Goal: Information Seeking & Learning: Learn about a topic

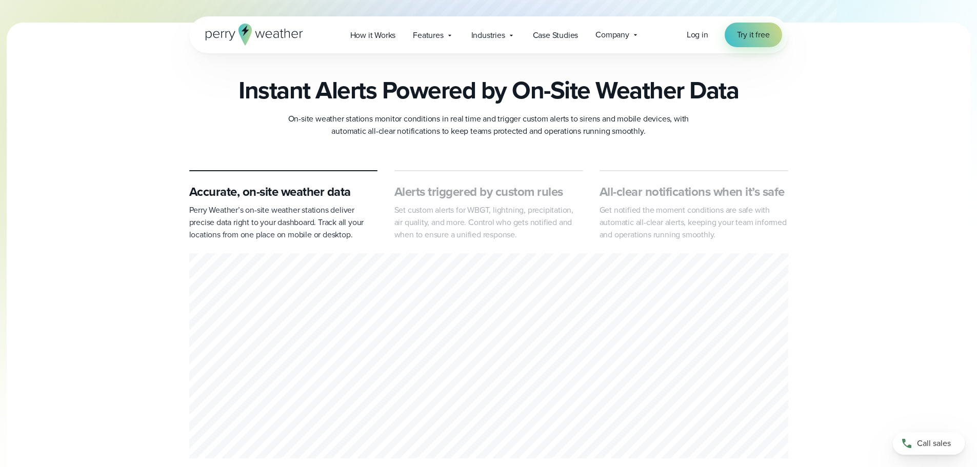
scroll to position [308, 0]
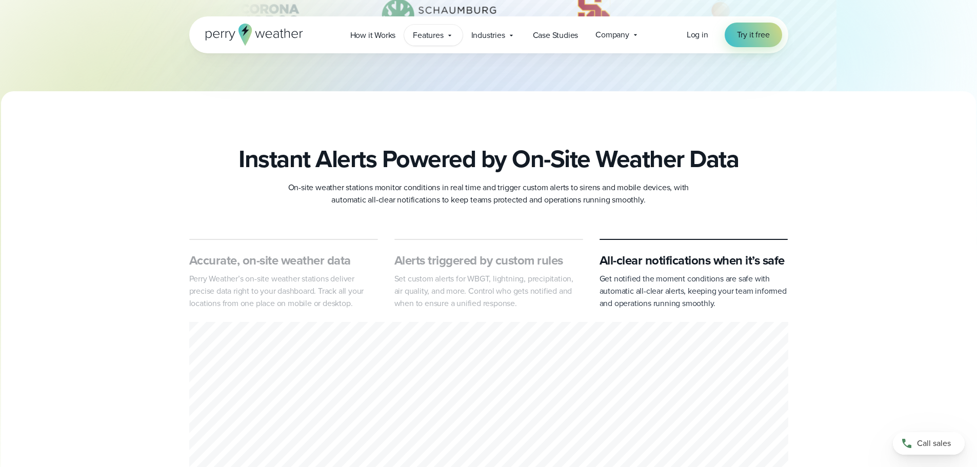
click at [435, 36] on span "Features" at bounding box center [428, 35] width 30 height 12
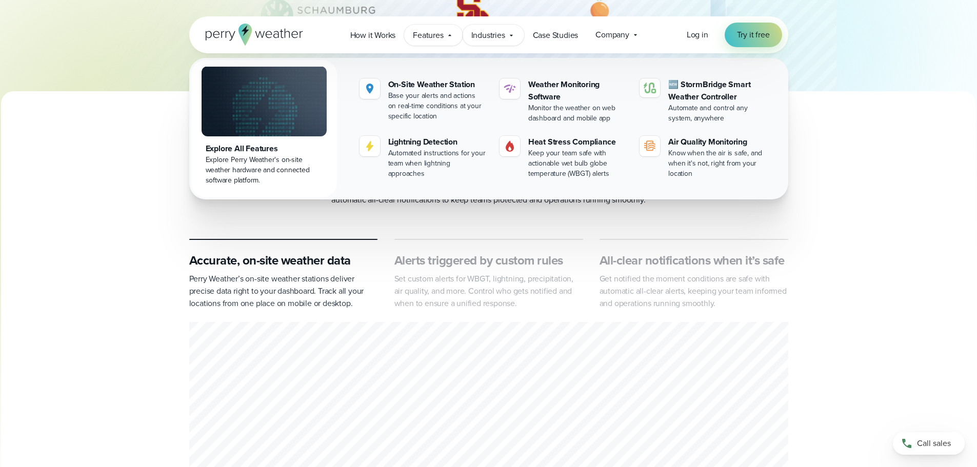
click at [504, 36] on span "Industries" at bounding box center [488, 35] width 34 height 12
